Goal: Task Accomplishment & Management: Use online tool/utility

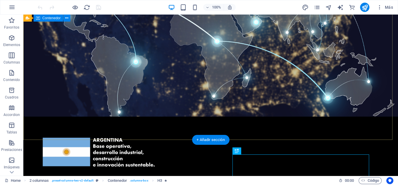
scroll to position [29, 0]
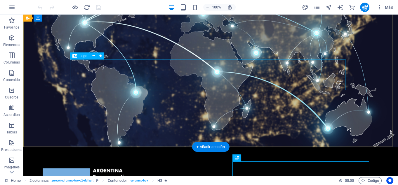
click at [97, 71] on div "GRUPO ISOMAX ®" at bounding box center [211, 55] width 276 height 31
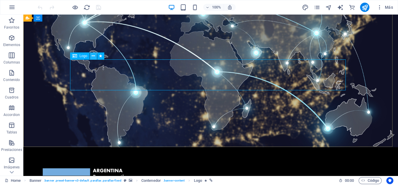
click at [91, 56] on button at bounding box center [93, 56] width 7 height 7
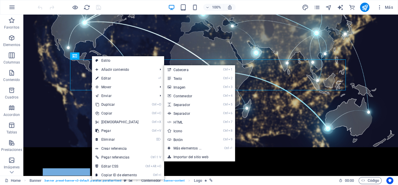
click at [115, 76] on link "⏎ Editar" at bounding box center [117, 78] width 50 height 9
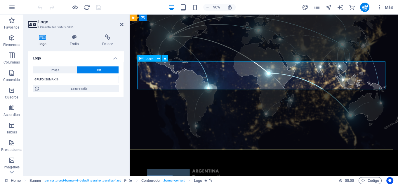
click at [173, 67] on div "GRUPO ISOMAX ®" at bounding box center [279, 51] width 276 height 31
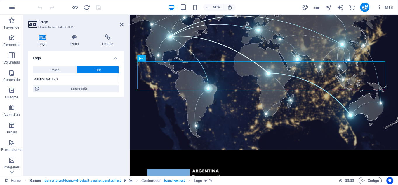
click at [92, 70] on button "Text" at bounding box center [97, 70] width 41 height 7
click at [238, 67] on div "GRUPO ISOMAX ®" at bounding box center [279, 51] width 276 height 31
click at [77, 90] on span "Editar diseño" at bounding box center [79, 89] width 76 height 7
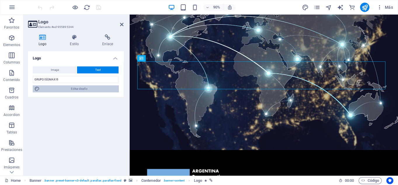
select select "rem"
select select "300"
select select "px"
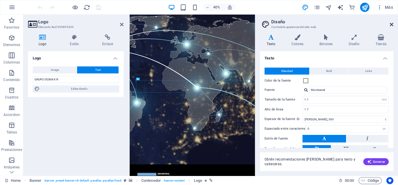
click at [392, 23] on icon at bounding box center [392, 24] width 4 height 5
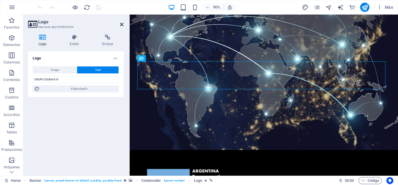
click at [121, 23] on icon at bounding box center [122, 24] width 4 height 5
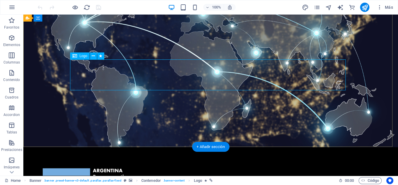
click at [153, 71] on div "GRUPO ISOMAX ®" at bounding box center [211, 55] width 276 height 31
click at [94, 56] on icon at bounding box center [93, 56] width 3 height 6
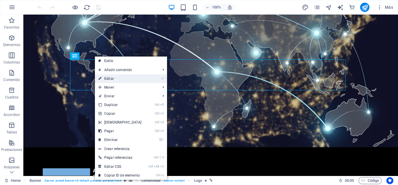
click at [119, 78] on link "⏎ Editar" at bounding box center [120, 78] width 50 height 9
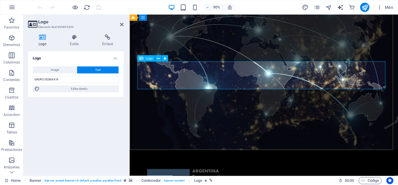
click at [207, 67] on div "GRUPO ISOMAX ®" at bounding box center [279, 51] width 276 height 31
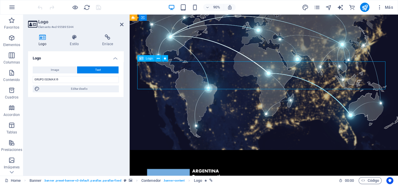
click at [208, 67] on div "GRUPO ISOMAX ®" at bounding box center [279, 51] width 276 height 31
click at [207, 67] on div "GRUPO ISOMAX ®" at bounding box center [279, 51] width 276 height 31
click at [74, 44] on h4 "Estilo" at bounding box center [75, 40] width 32 height 12
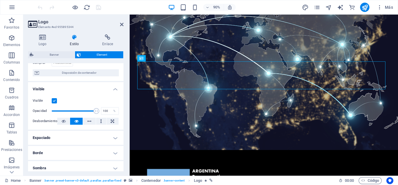
scroll to position [0, 0]
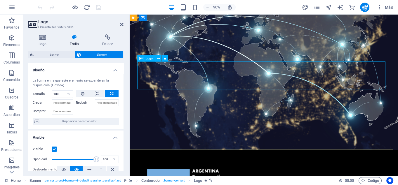
click at [180, 67] on div "GRUPO ISOMAX ®" at bounding box center [279, 51] width 276 height 31
click at [181, 67] on div "GRUPO ISOMAX ®" at bounding box center [279, 51] width 276 height 31
click at [158, 58] on icon at bounding box center [158, 59] width 3 height 6
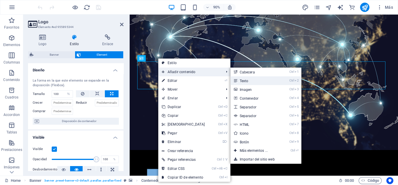
click at [243, 78] on link "Ctrl 2 Texto" at bounding box center [254, 81] width 49 height 9
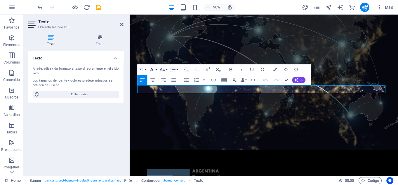
click at [157, 69] on button "Font Family" at bounding box center [153, 70] width 10 height 11
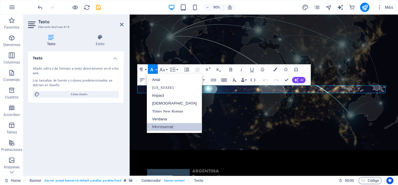
click at [276, 6] on div "90% Más" at bounding box center [215, 7] width 359 height 9
